Goal: Task Accomplishment & Management: Use online tool/utility

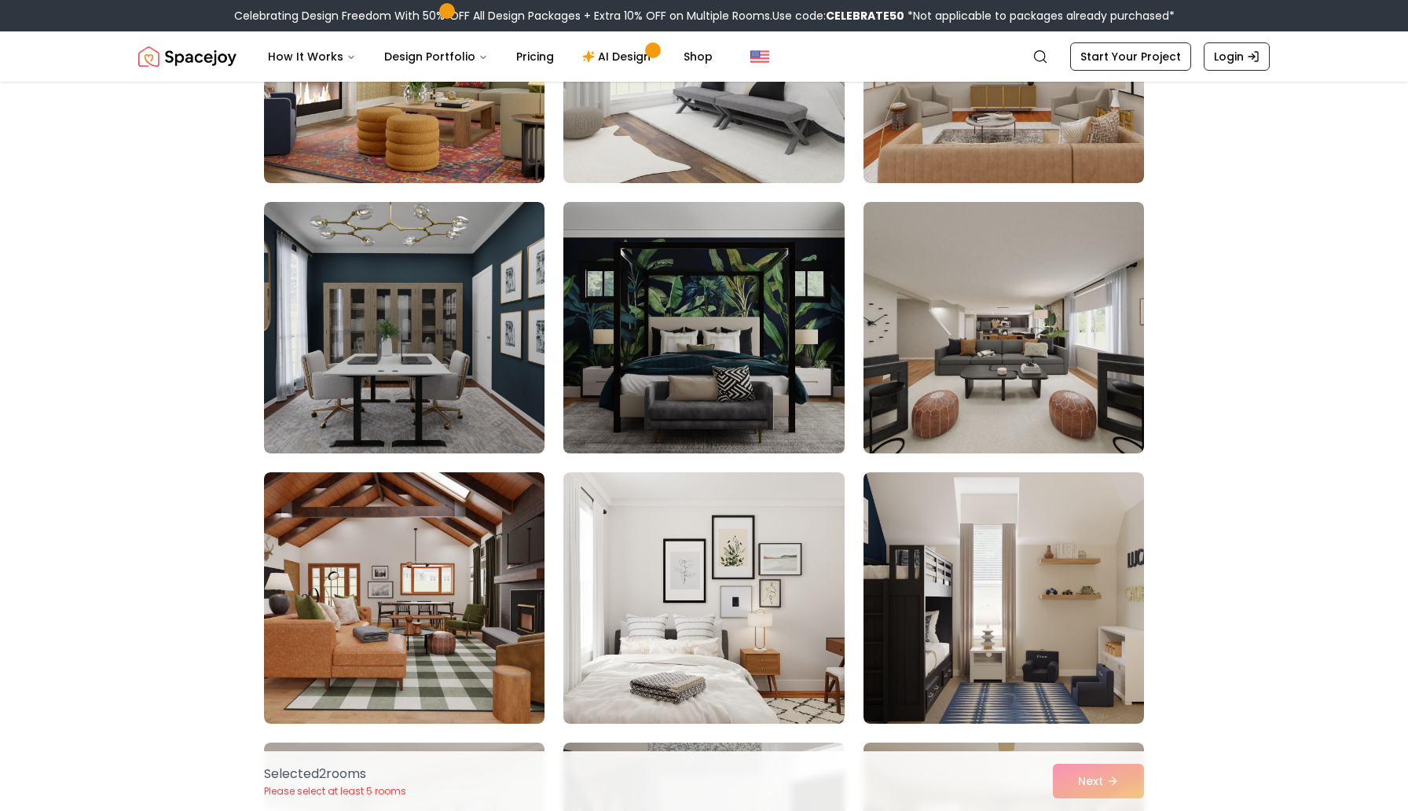
scroll to position [1366, 0]
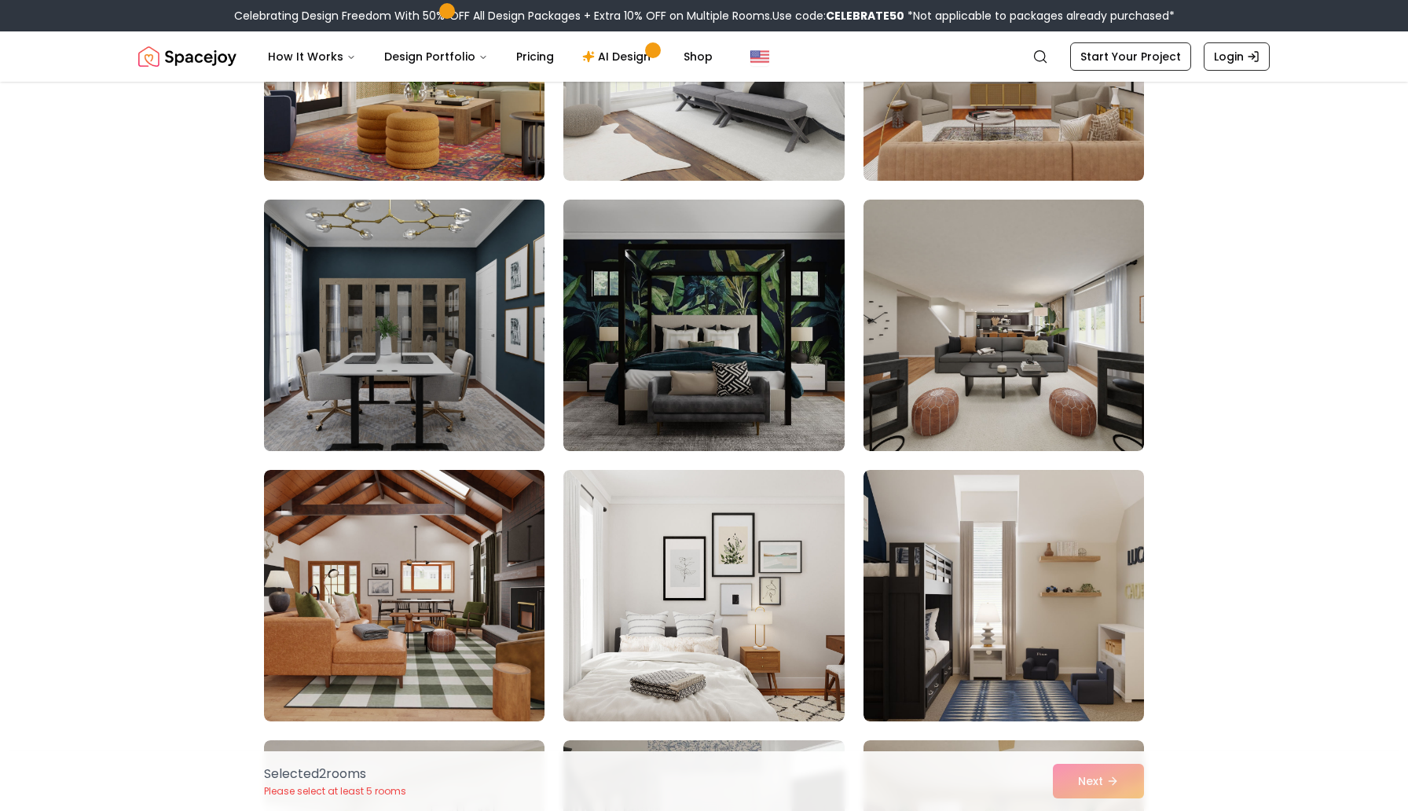
click at [482, 376] on img at bounding box center [404, 325] width 295 height 264
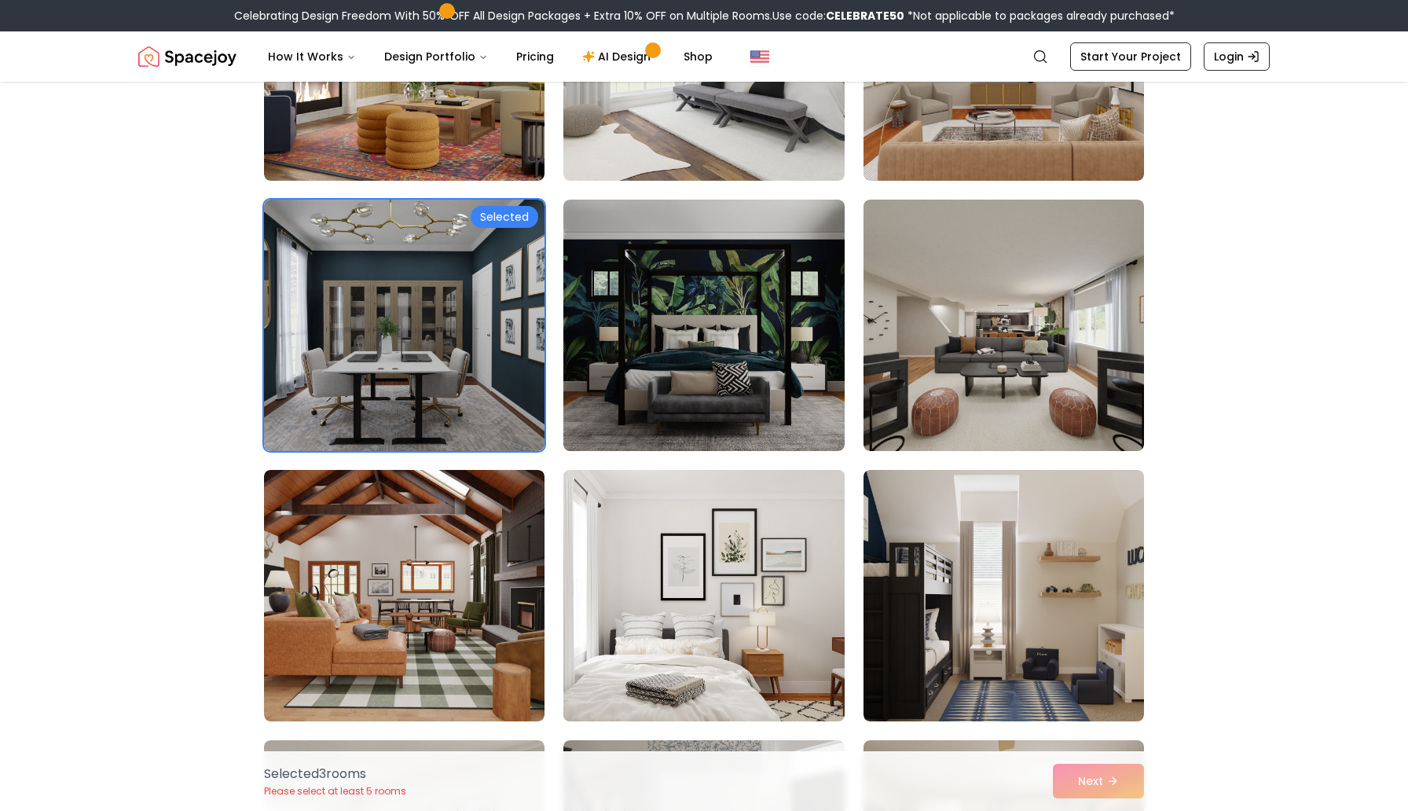
click at [757, 620] on img at bounding box center [703, 596] width 295 height 264
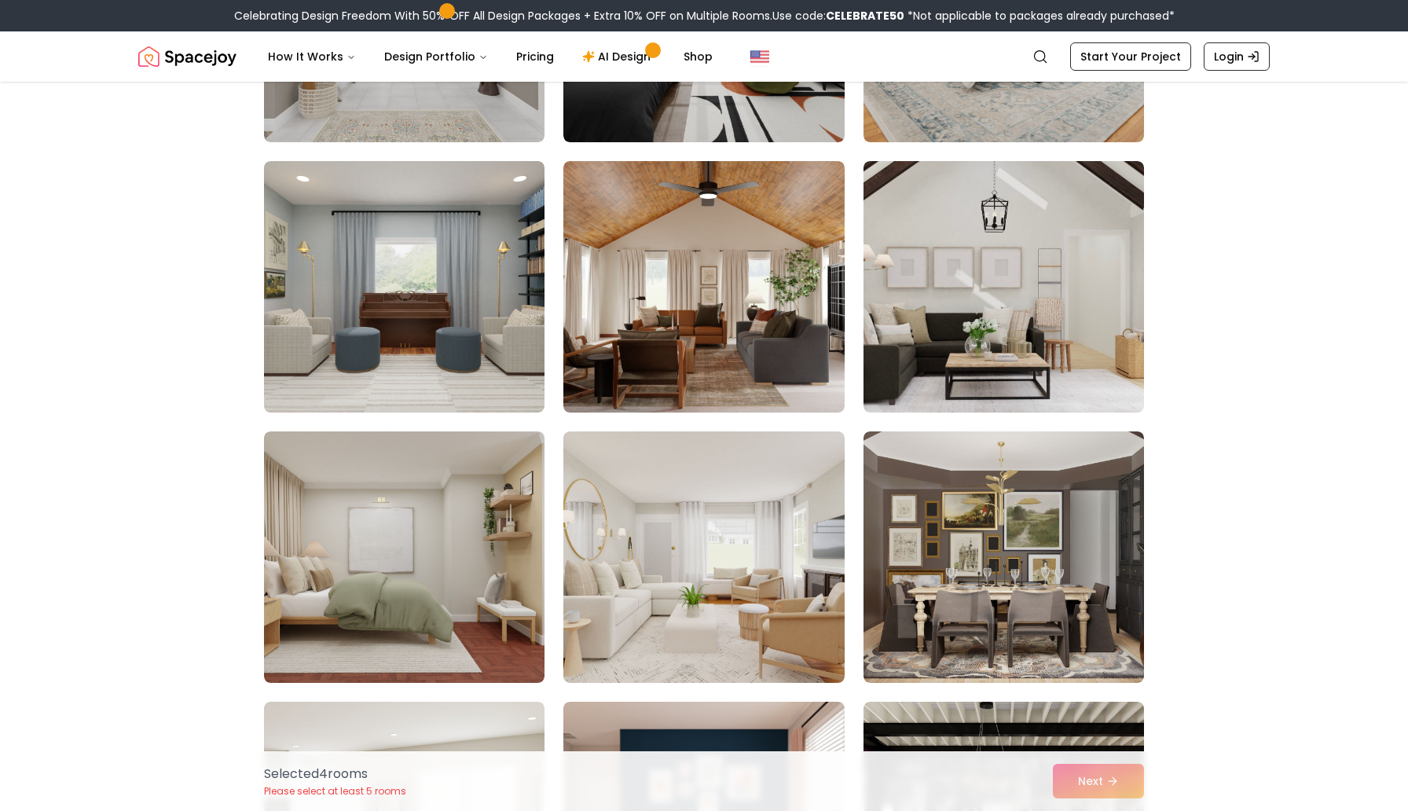
scroll to position [2759, 0]
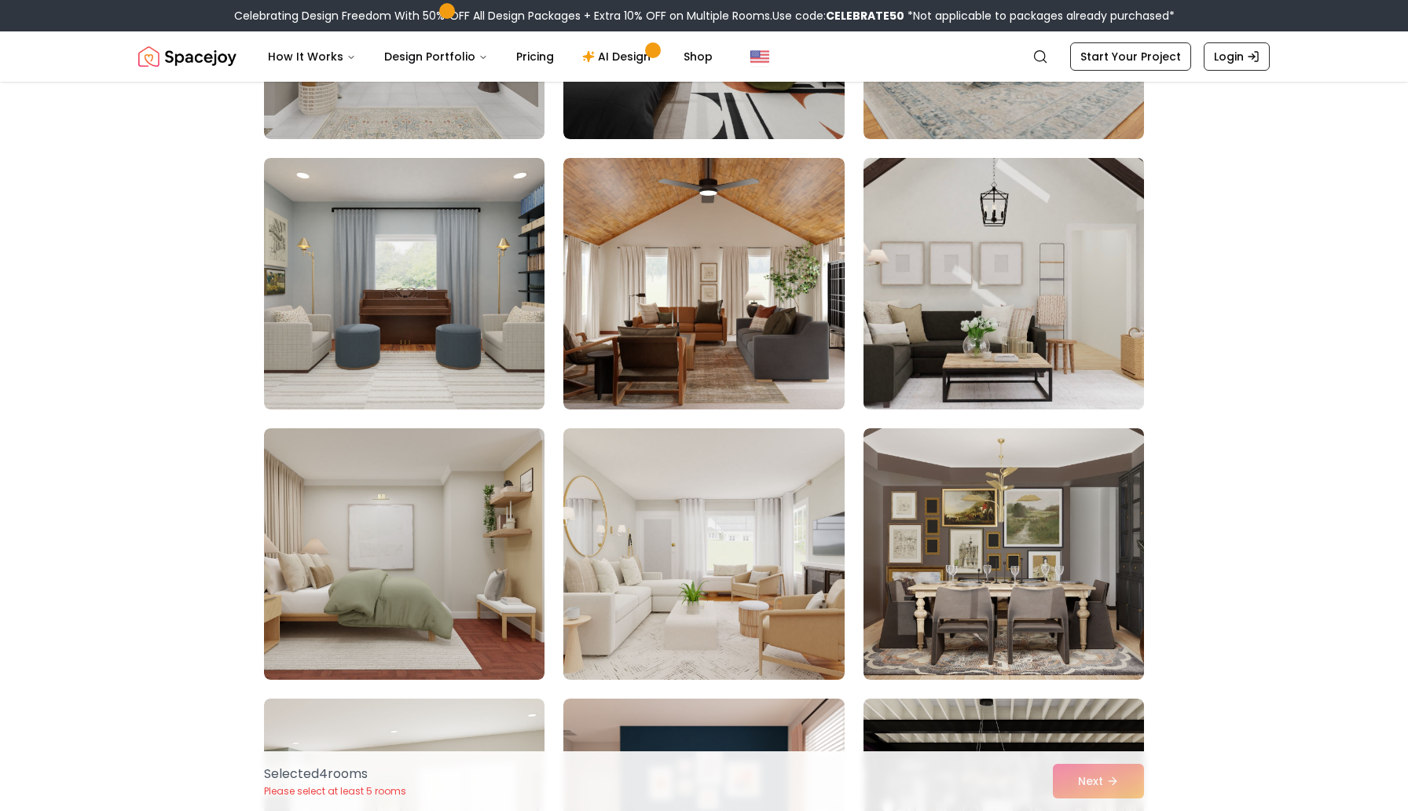
click at [911, 368] on img at bounding box center [1004, 284] width 295 height 264
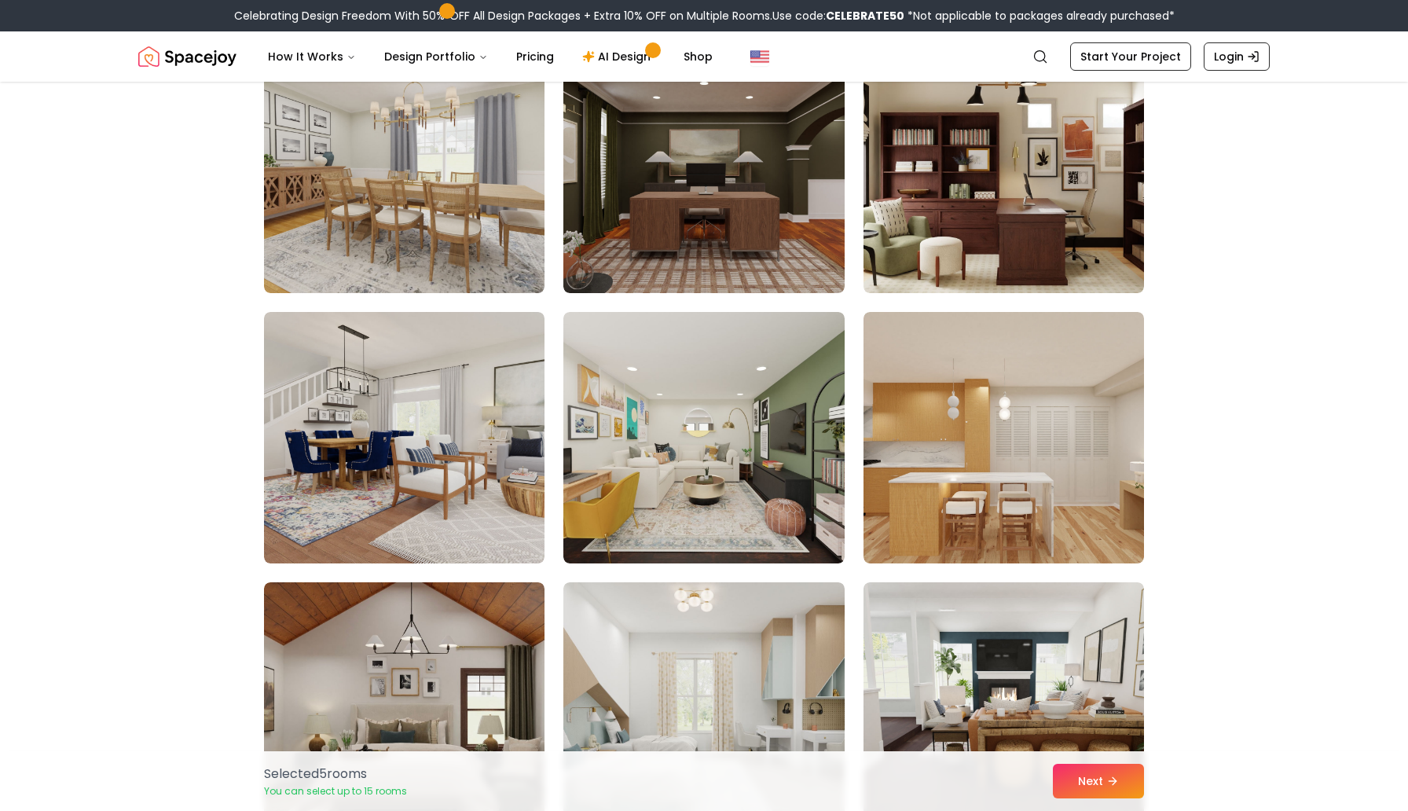
scroll to position [4773, 0]
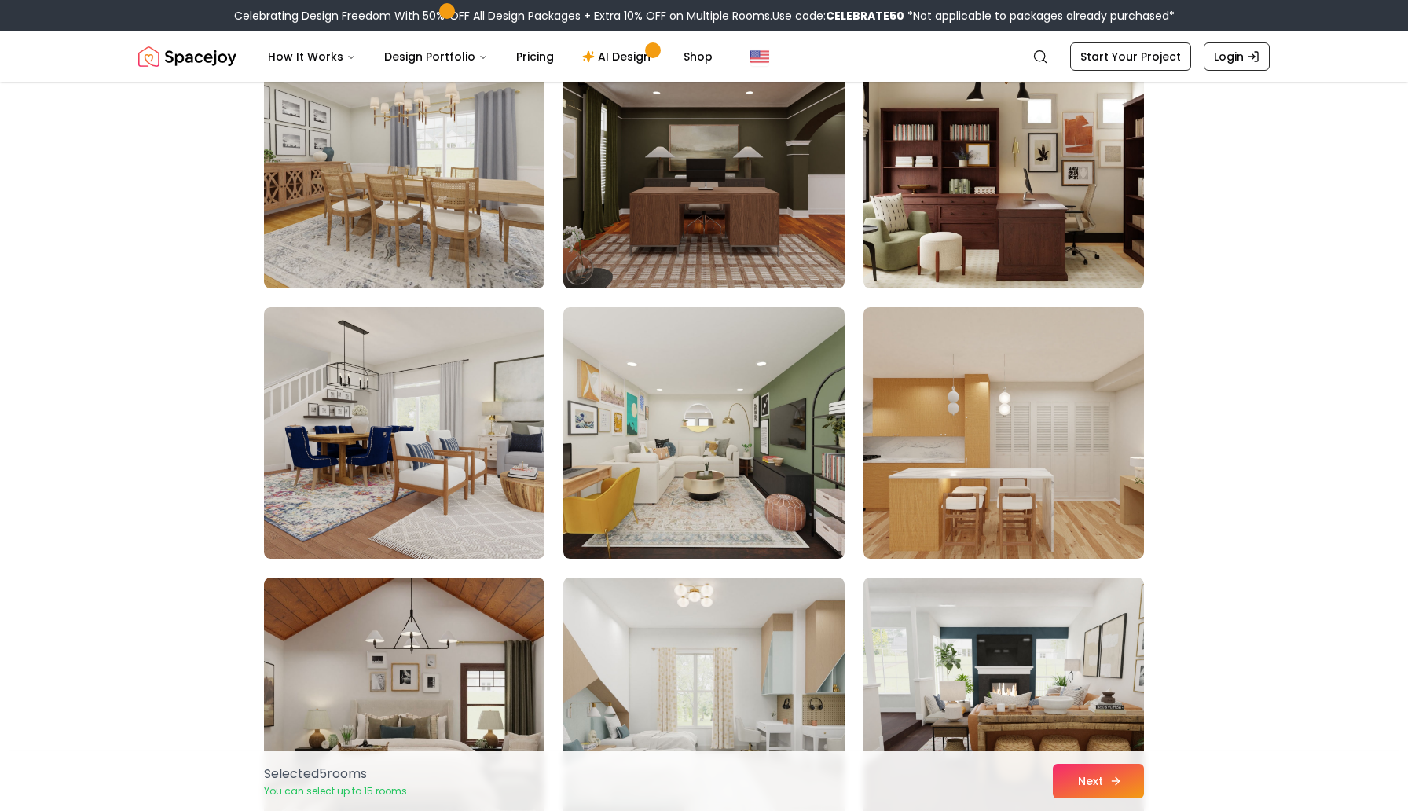
click at [1087, 769] on button "Next" at bounding box center [1098, 781] width 91 height 35
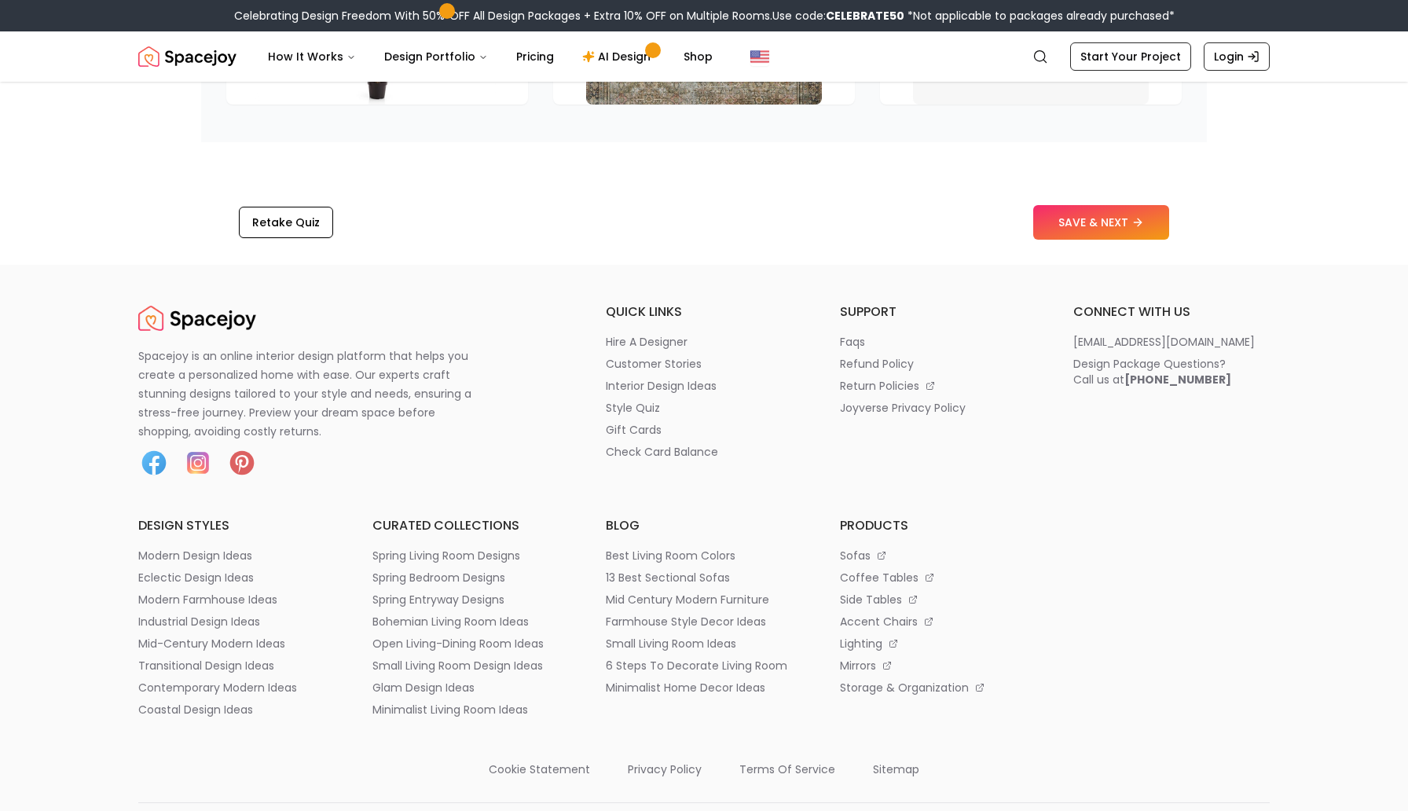
scroll to position [2597, 0]
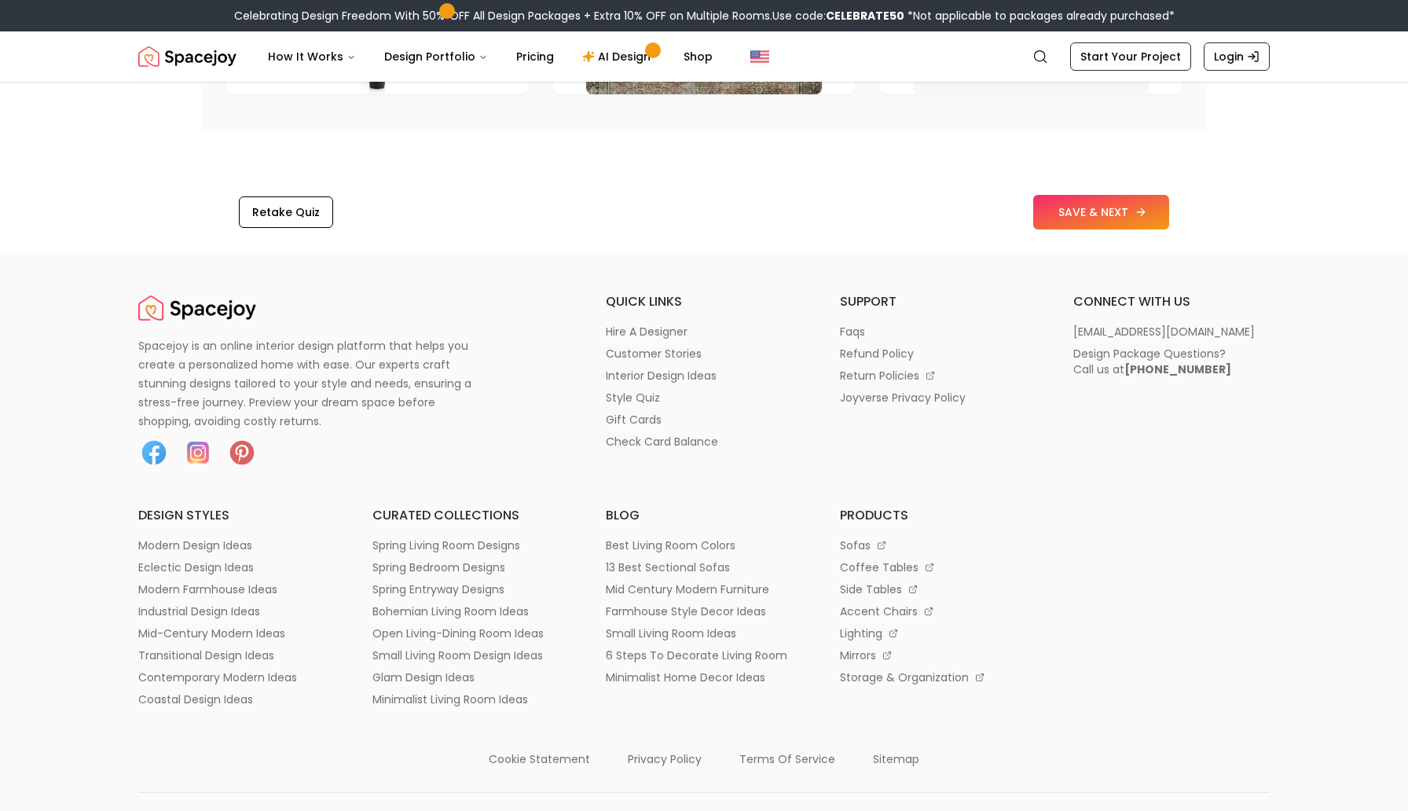
click at [1140, 218] on icon at bounding box center [1141, 212] width 13 height 13
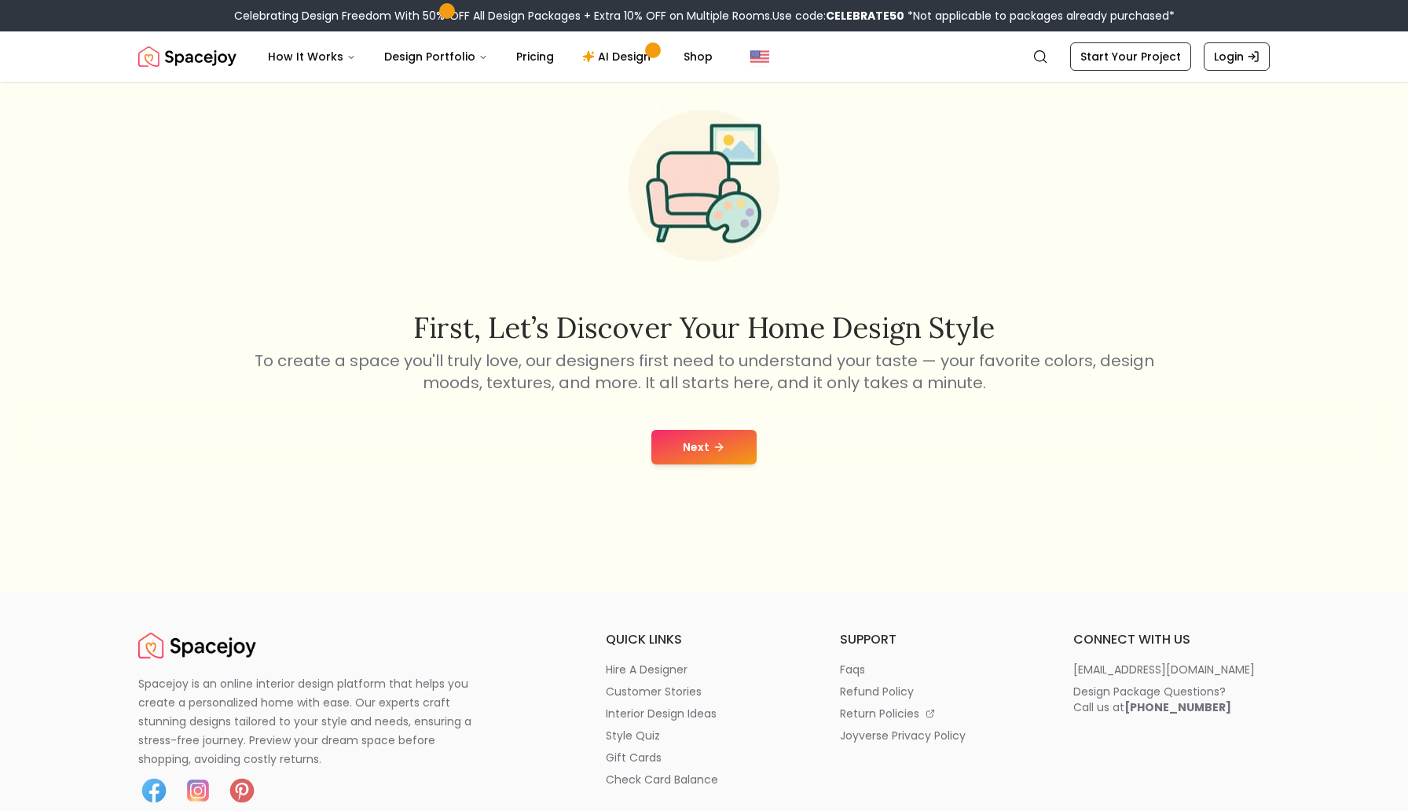
scroll to position [143, 0]
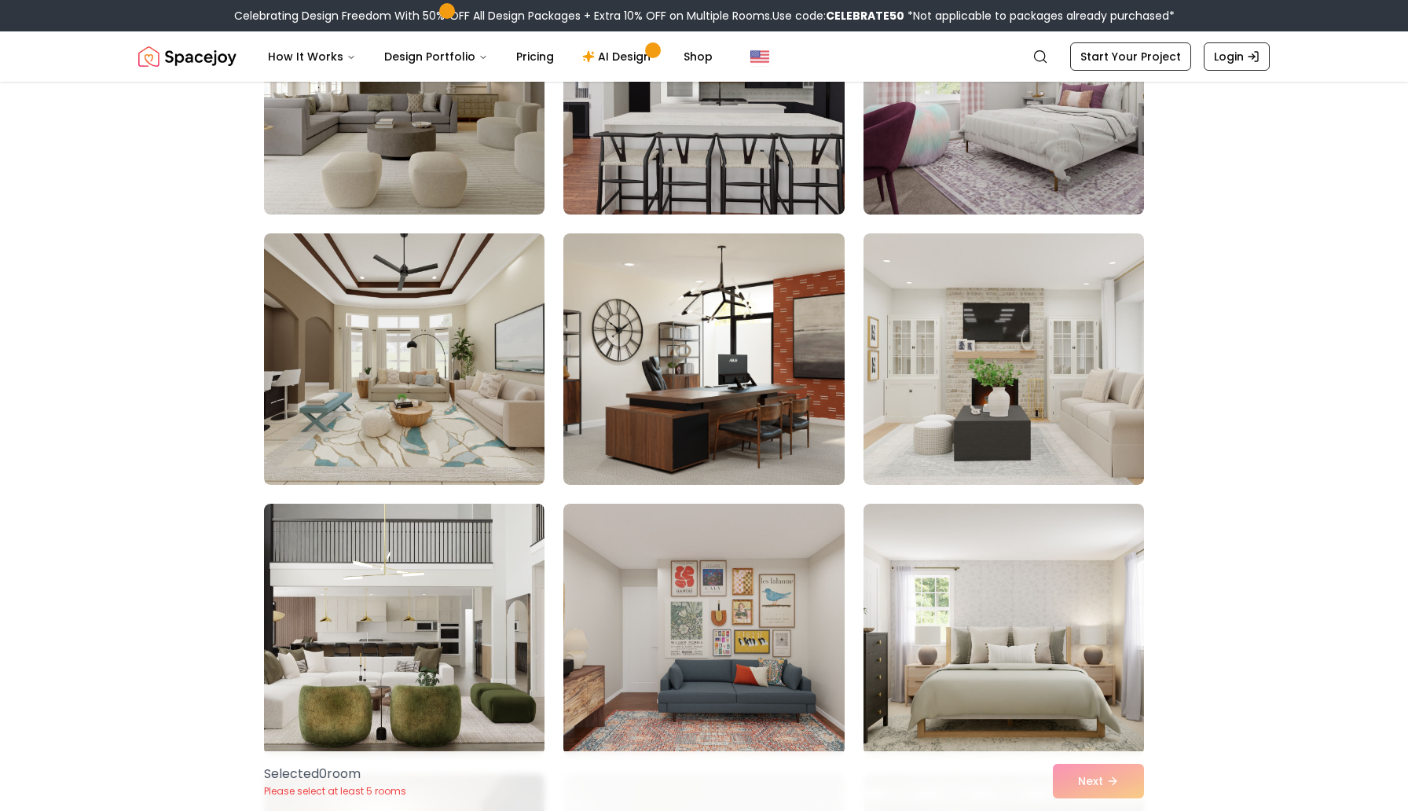
scroll to position [1605, 0]
